Goal: Navigation & Orientation: Find specific page/section

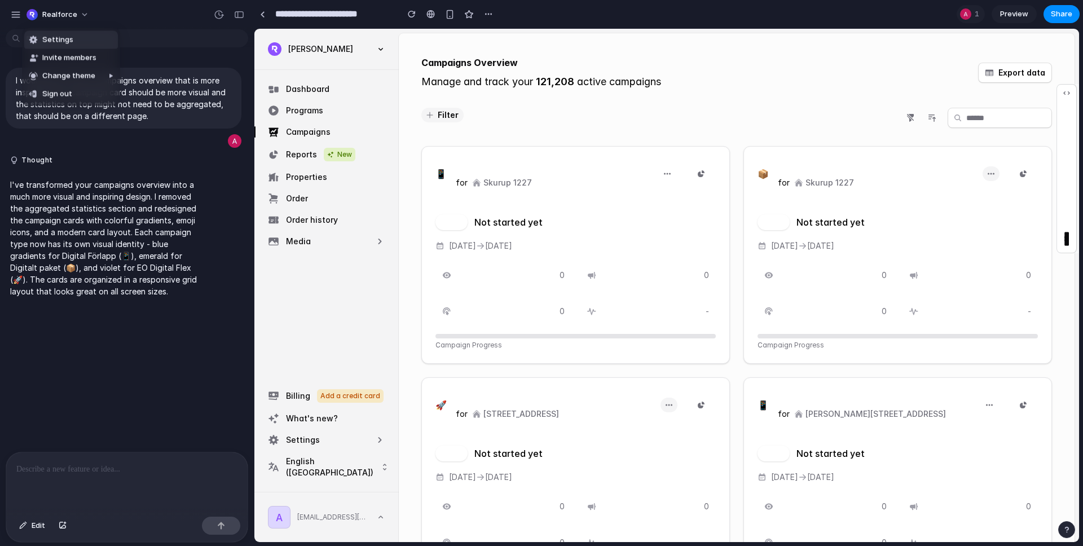
click at [143, 23] on div "Settings Invite members Change theme Sign out" at bounding box center [541, 273] width 1083 height 546
click at [37, 15] on div "button" at bounding box center [32, 14] width 11 height 11
click at [11, 16] on div "Settings Invite members Change theme Sign out" at bounding box center [541, 273] width 1083 height 546
click at [12, 16] on div "button" at bounding box center [16, 15] width 10 height 10
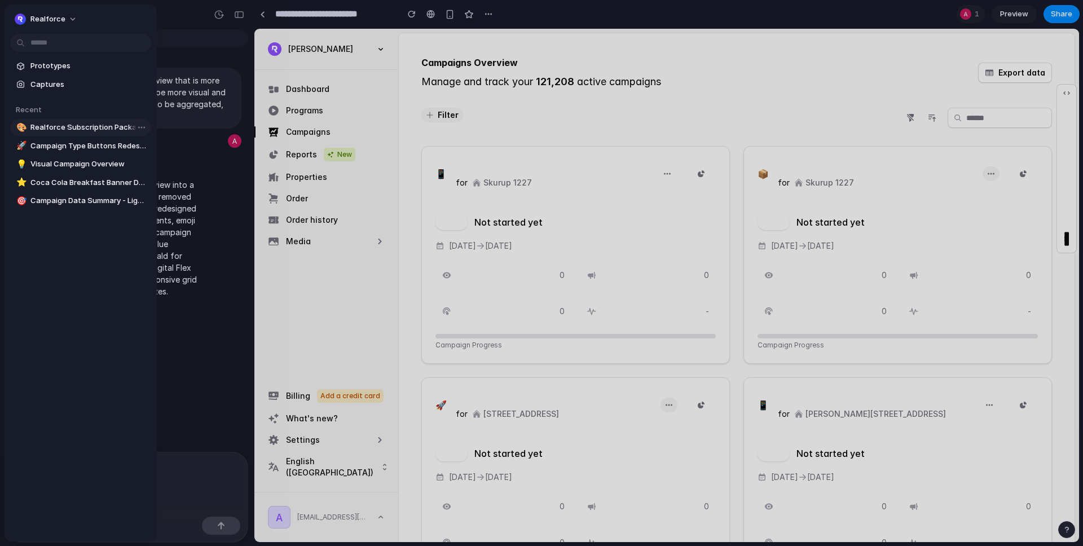
click at [56, 126] on span "Realforce Subscription Package Display" at bounding box center [88, 127] width 116 height 11
type input "**********"
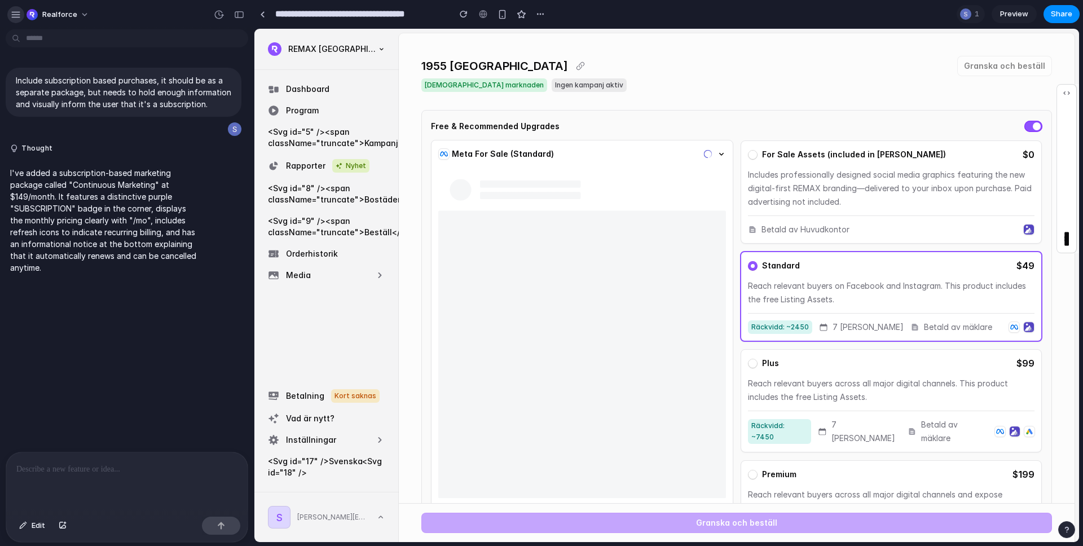
click at [15, 13] on div "button" at bounding box center [16, 15] width 10 height 10
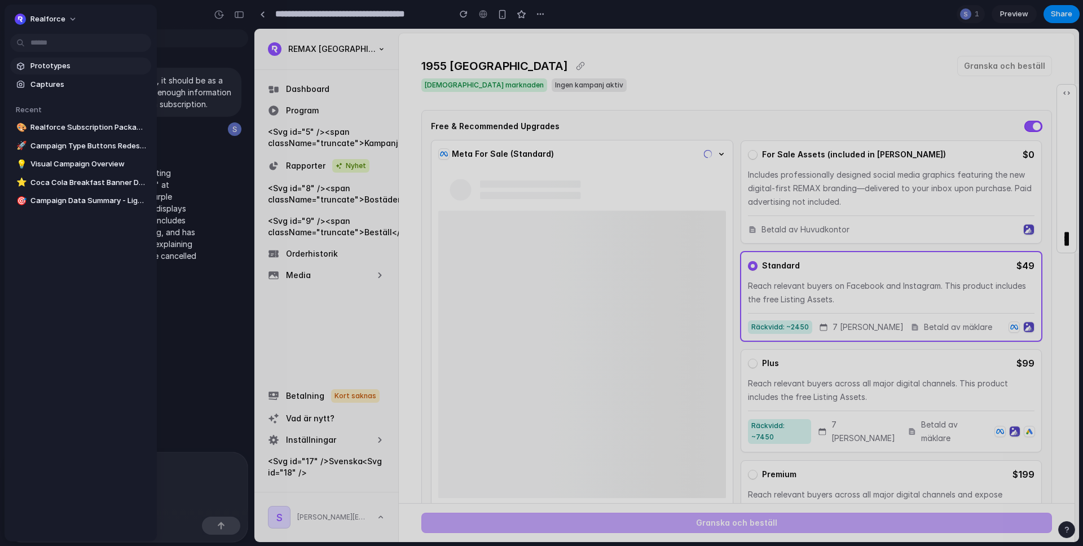
click at [57, 70] on span "Prototypes" at bounding box center [88, 65] width 116 height 11
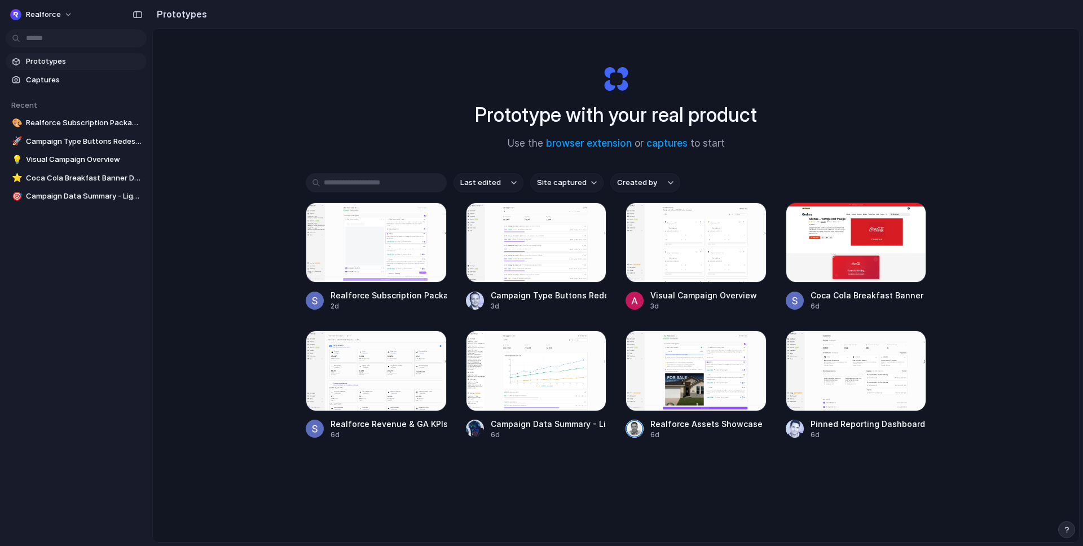
click at [491, 184] on span "Last edited" at bounding box center [480, 182] width 41 height 11
click at [491, 185] on div "Last edited Last created Alphabetical" at bounding box center [541, 273] width 1083 height 546
